Goal: Task Accomplishment & Management: Use online tool/utility

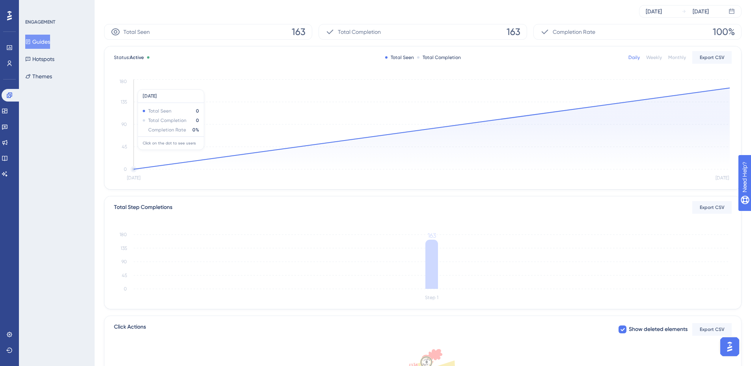
scroll to position [125, 0]
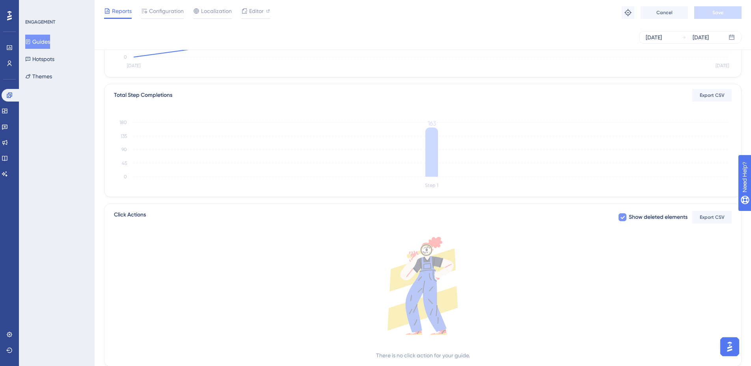
click at [623, 219] on icon at bounding box center [622, 217] width 5 height 6
click at [623, 219] on div at bounding box center [622, 218] width 8 height 8
checkbox input "true"
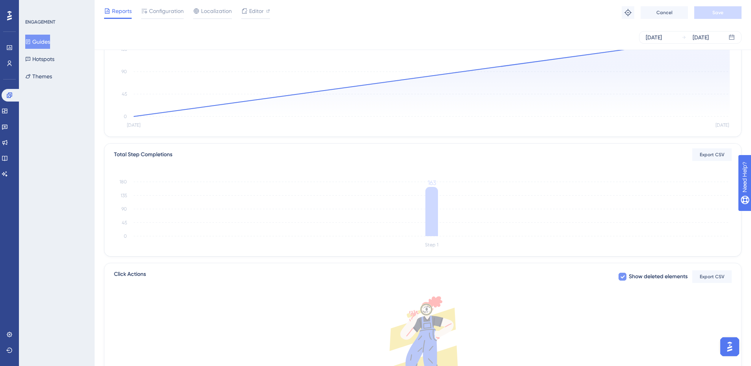
scroll to position [0, 0]
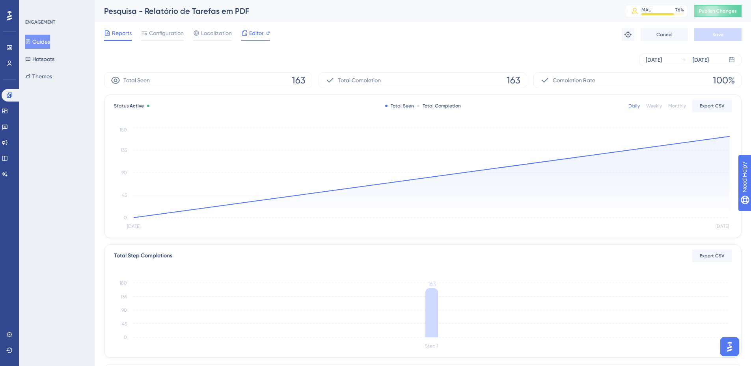
click at [249, 35] on span "Editor" at bounding box center [256, 32] width 15 height 9
click at [167, 37] on span "Configuration" at bounding box center [166, 32] width 35 height 9
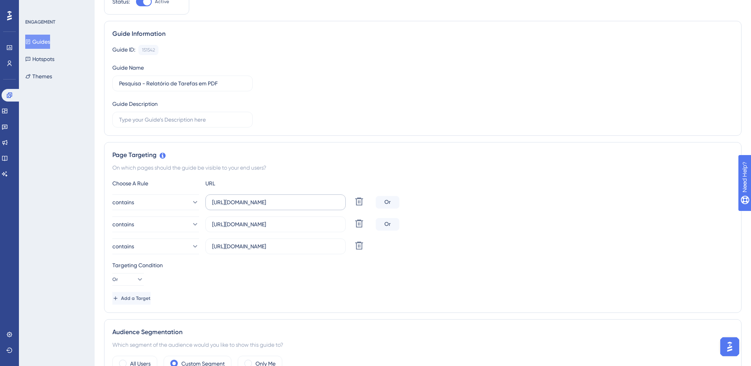
scroll to position [105, 0]
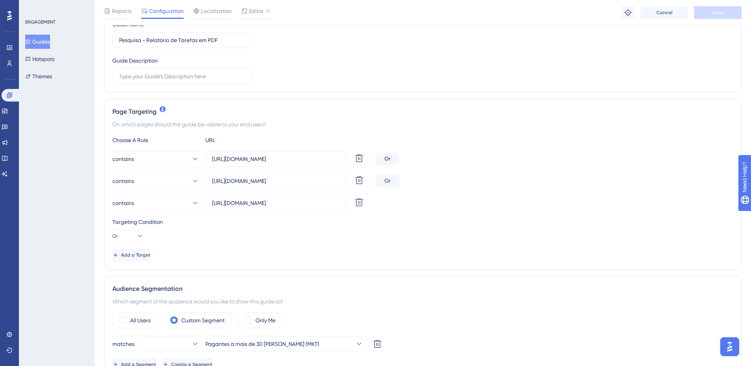
click at [305, 191] on div "contains [URL][DOMAIN_NAME] Delete Or contains [URL][DOMAIN_NAME] Delete Or con…" at bounding box center [422, 181] width 621 height 60
drag, startPoint x: 301, startPoint y: 184, endPoint x: 322, endPoint y: 184, distance: 20.5
click at [322, 184] on input "[URL][DOMAIN_NAME]" at bounding box center [275, 181] width 127 height 9
click at [315, 197] on label "[URL][DOMAIN_NAME]" at bounding box center [275, 203] width 140 height 16
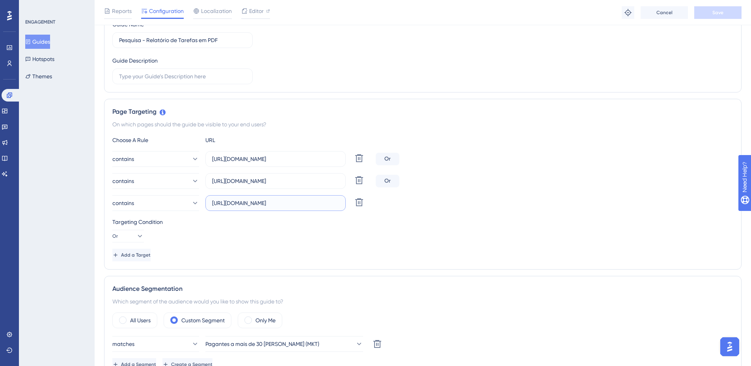
click at [315, 199] on input "[URL][DOMAIN_NAME]" at bounding box center [275, 203] width 127 height 9
click at [315, 197] on label "[URL][DOMAIN_NAME]" at bounding box center [275, 203] width 140 height 16
click at [315, 199] on input "[URL][DOMAIN_NAME]" at bounding box center [275, 203] width 127 height 9
click at [315, 197] on label "[URL][DOMAIN_NAME]" at bounding box center [275, 203] width 140 height 16
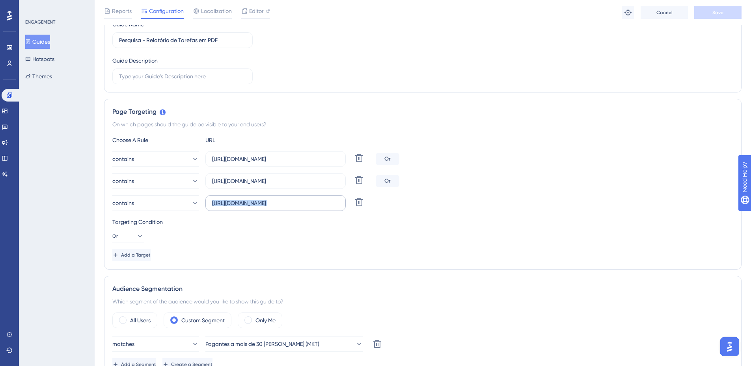
click at [315, 199] on input "[URL][DOMAIN_NAME]" at bounding box center [275, 203] width 127 height 9
click at [319, 206] on input "[URL][DOMAIN_NAME]" at bounding box center [275, 203] width 127 height 9
drag, startPoint x: 327, startPoint y: 206, endPoint x: 345, endPoint y: 207, distance: 18.1
click at [345, 207] on label "[URL][DOMAIN_NAME]" at bounding box center [275, 203] width 140 height 16
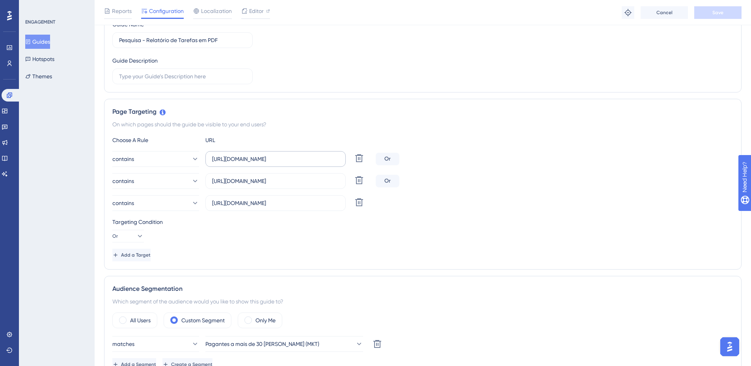
scroll to position [0, 0]
click at [315, 165] on label "[URL][DOMAIN_NAME]" at bounding box center [275, 159] width 140 height 16
click at [315, 164] on input "[URL][DOMAIN_NAME]" at bounding box center [275, 159] width 127 height 9
drag, startPoint x: 310, startPoint y: 162, endPoint x: 352, endPoint y: 161, distance: 41.8
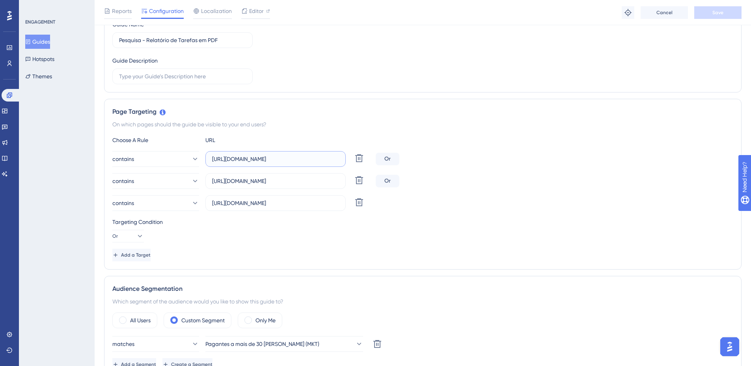
click at [352, 161] on div "contains [URL][DOMAIN_NAME] Delete" at bounding box center [242, 159] width 260 height 16
click at [308, 179] on input "[URL][DOMAIN_NAME]" at bounding box center [275, 181] width 127 height 9
drag, startPoint x: 307, startPoint y: 179, endPoint x: 361, endPoint y: 181, distance: 54.4
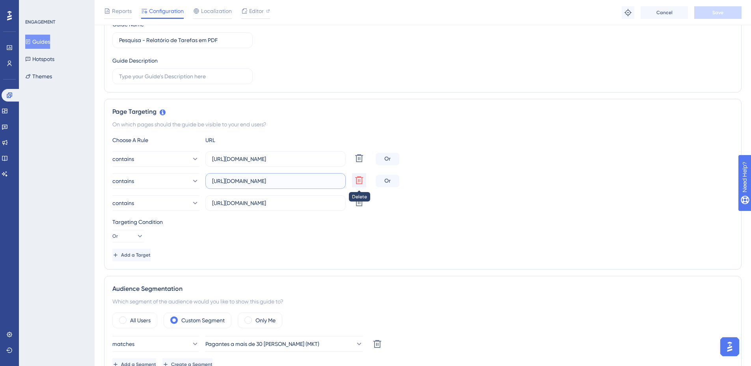
click at [361, 181] on div "contains [URL][DOMAIN_NAME] Delete" at bounding box center [242, 181] width 260 height 16
click at [355, 184] on icon at bounding box center [358, 180] width 9 height 9
type input "[URL][DOMAIN_NAME]"
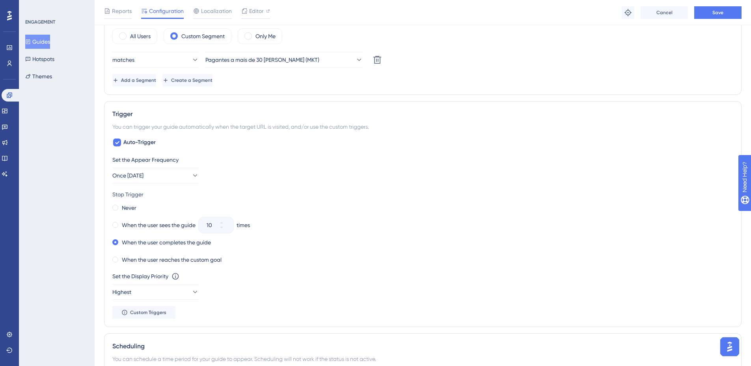
scroll to position [420, 0]
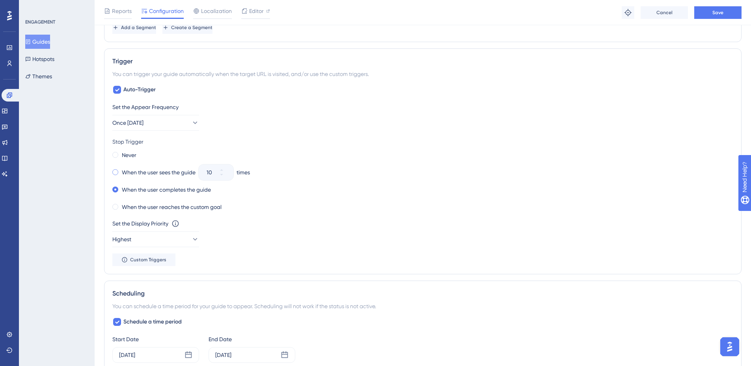
click at [131, 176] on label "When the user sees the guide" at bounding box center [159, 172] width 74 height 9
click at [232, 169] on button "10" at bounding box center [226, 169] width 14 height 8
click at [230, 175] on button "11" at bounding box center [226, 177] width 14 height 8
click at [230, 175] on button "10" at bounding box center [226, 177] width 14 height 8
click at [230, 175] on button "9" at bounding box center [226, 177] width 14 height 8
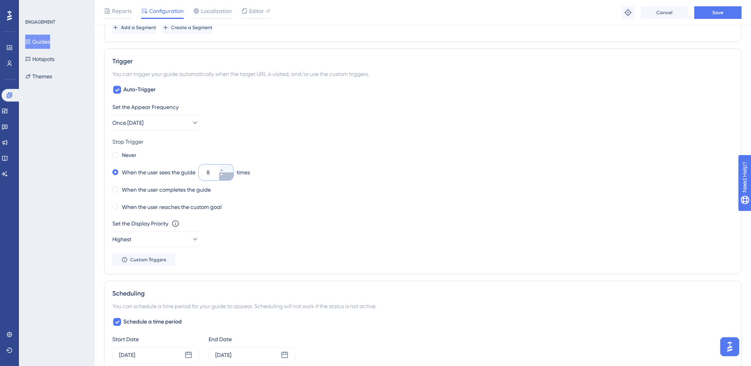
click at [230, 175] on button "8" at bounding box center [226, 177] width 14 height 8
click at [230, 175] on button "7" at bounding box center [226, 177] width 14 height 8
click at [230, 175] on button "6" at bounding box center [226, 177] width 14 height 8
click at [230, 175] on button "5" at bounding box center [226, 177] width 14 height 8
click at [230, 175] on button "4" at bounding box center [226, 177] width 14 height 8
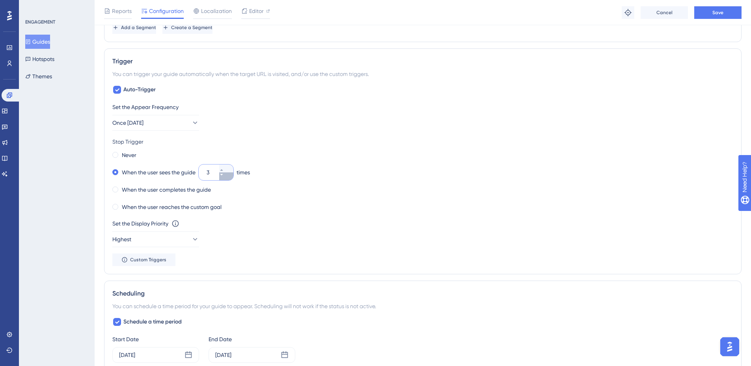
click at [230, 175] on button "3" at bounding box center [226, 177] width 14 height 8
click at [224, 169] on icon at bounding box center [221, 170] width 5 height 5
type input "3"
click at [236, 196] on div "Never When the user sees the guide 3 times When the user completes the guide Wh…" at bounding box center [422, 181] width 621 height 63
click at [134, 132] on div "Set the Appear Frequency Once [DATE] Stop Trigger Never When the user sees the …" at bounding box center [422, 184] width 621 height 164
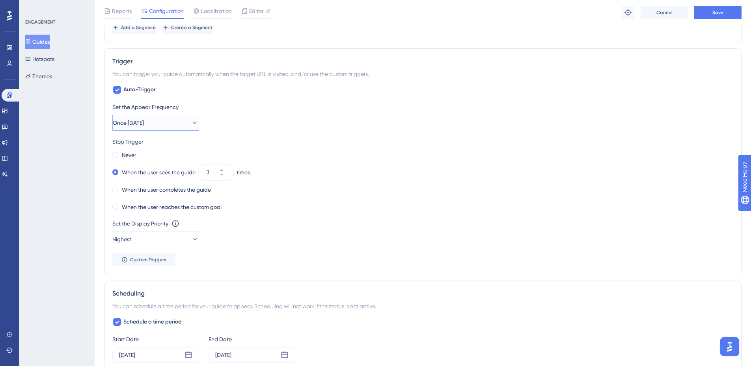
click at [134, 129] on button "Once [DATE]" at bounding box center [155, 123] width 87 height 16
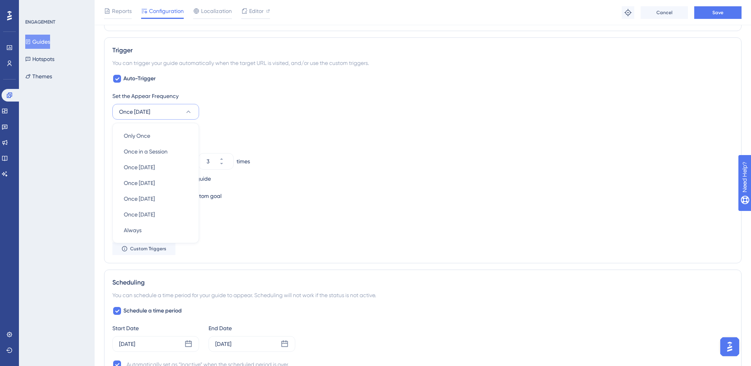
click at [220, 115] on div "Set the Appear Frequency Once [DATE] Only Once Only Once Once in a Session Once…" at bounding box center [422, 105] width 621 height 28
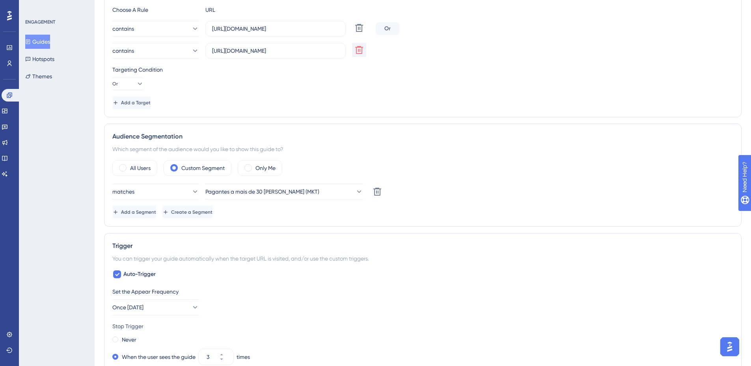
scroll to position [0, 0]
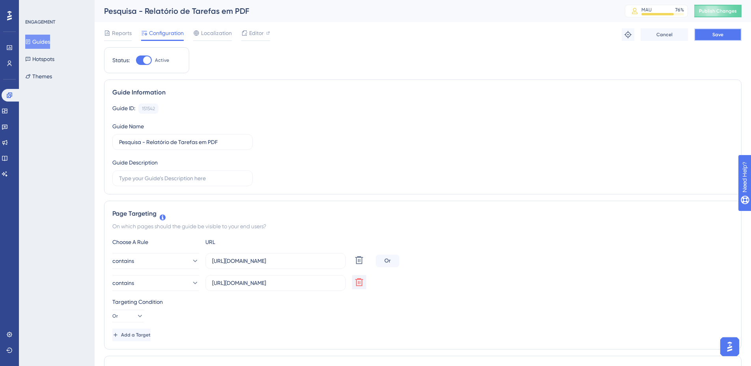
click at [698, 34] on button "Save" at bounding box center [717, 34] width 47 height 13
click at [722, 13] on span "Publish Changes" at bounding box center [718, 11] width 38 height 6
